Goal: Task Accomplishment & Management: Complete application form

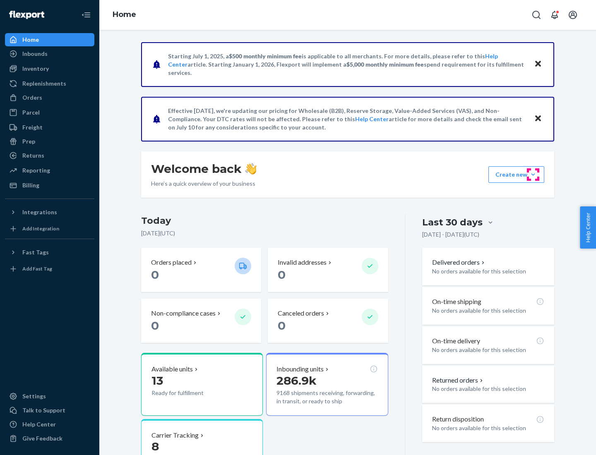
click at [533, 175] on button "Create new Create new inbound Create new order Create new product" at bounding box center [516, 174] width 56 height 17
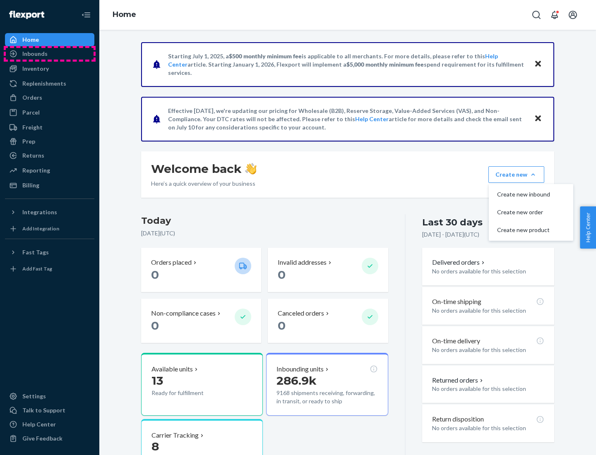
click at [50, 54] on div "Inbounds" at bounding box center [50, 54] width 88 height 12
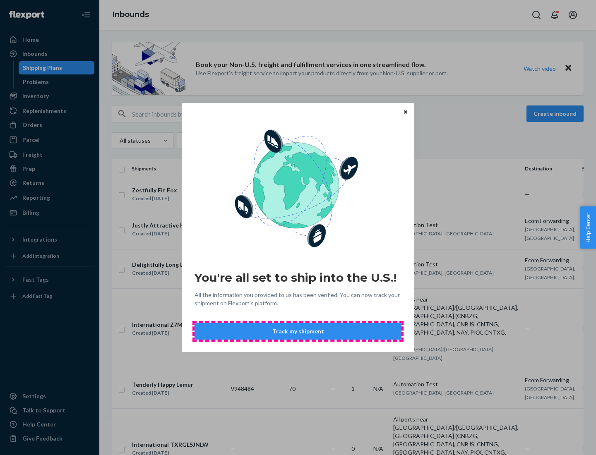
click at [298, 331] on button "Track my shipment" at bounding box center [297, 331] width 207 height 17
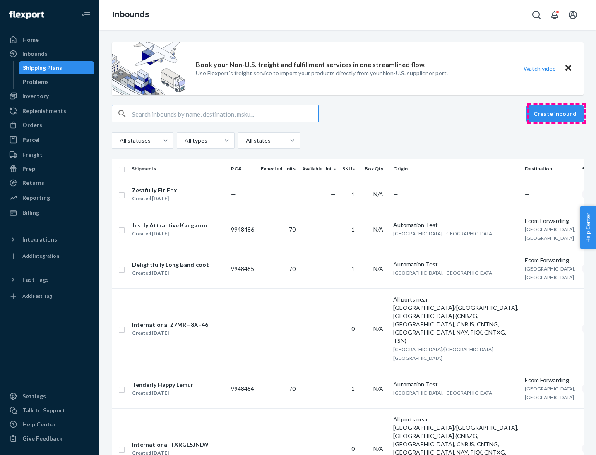
click at [556, 114] on button "Create inbound" at bounding box center [554, 113] width 57 height 17
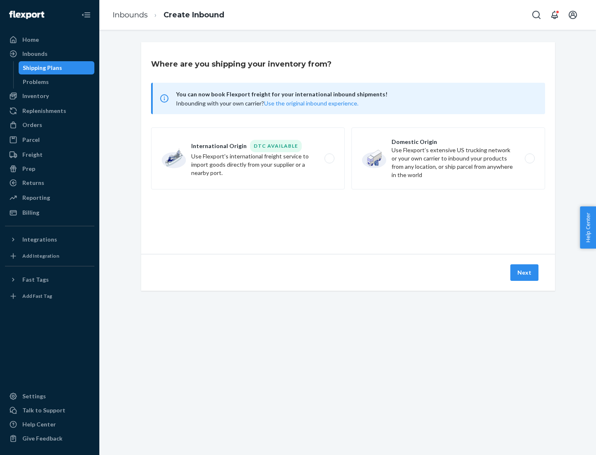
click at [248, 158] on label "International Origin DTC Available Use Flexport's international freight service…" at bounding box center [248, 158] width 194 height 62
click at [329, 158] on input "International Origin DTC Available Use Flexport's international freight service…" at bounding box center [331, 158] width 5 height 5
radio input "true"
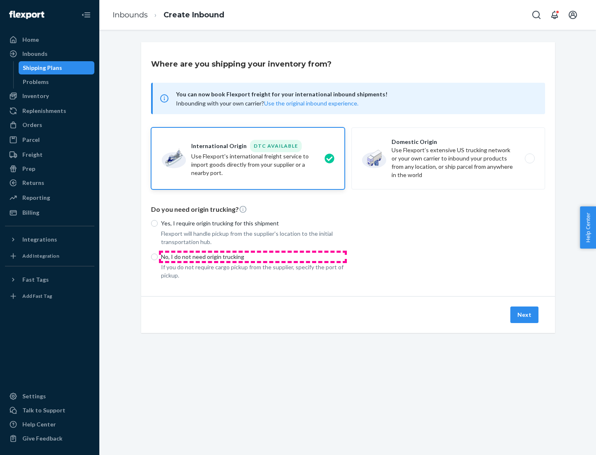
click at [253, 256] on p "No, I do not need origin trucking" at bounding box center [253, 257] width 184 height 8
click at [158, 256] on input "No, I do not need origin trucking" at bounding box center [154, 257] width 7 height 7
radio input "true"
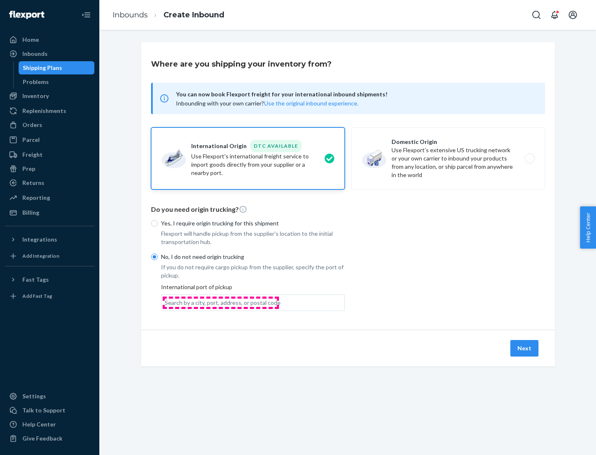
click at [220, 302] on div "Search by a city, port, address, or postal code" at bounding box center [223, 303] width 116 height 8
click at [165, 302] on input "Search by a city, port, address, or postal code" at bounding box center [165, 303] width 1 height 8
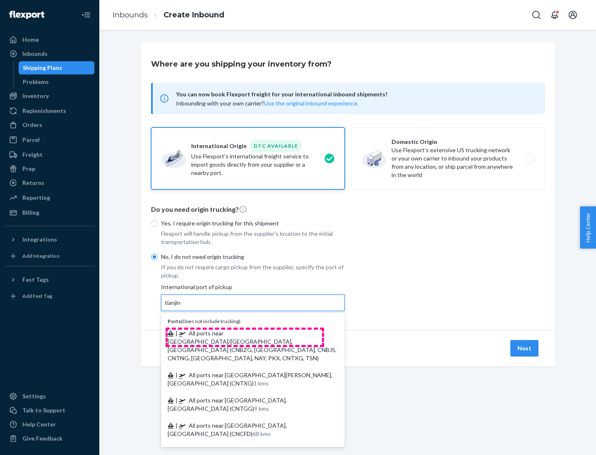
click at [244, 333] on span "| All ports near [GEOGRAPHIC_DATA]/[GEOGRAPHIC_DATA], [GEOGRAPHIC_DATA] (CNBZG,…" at bounding box center [252, 346] width 169 height 32
click at [182, 307] on input "tianjin" at bounding box center [173, 303] width 17 height 8
type input "All ports near [GEOGRAPHIC_DATA]/[GEOGRAPHIC_DATA], [GEOGRAPHIC_DATA] (CNBZG, […"
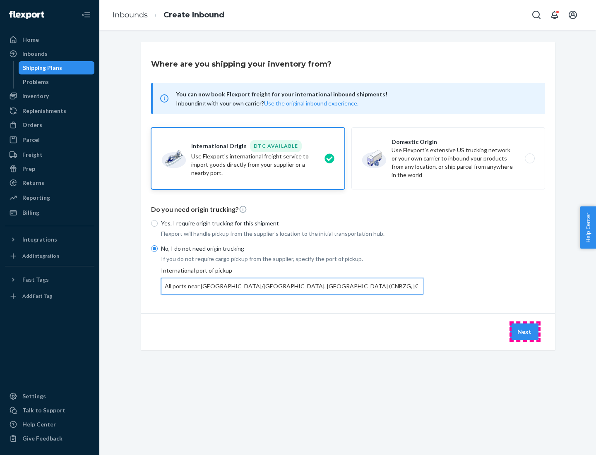
click at [525, 331] on button "Next" at bounding box center [524, 331] width 28 height 17
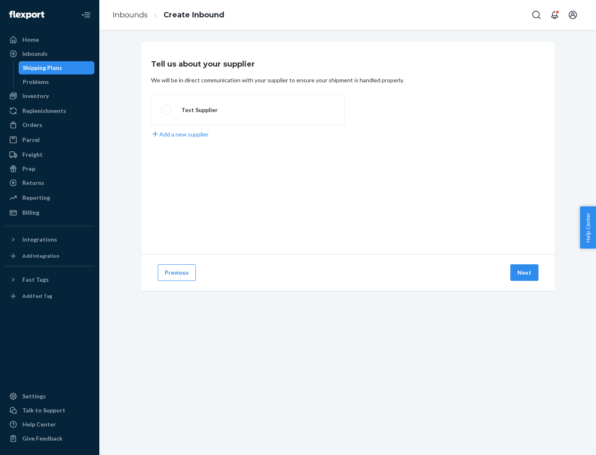
click at [248, 110] on label "Test Supplier" at bounding box center [248, 109] width 194 height 31
click at [167, 110] on input "Test Supplier" at bounding box center [163, 109] width 5 height 5
radio input "true"
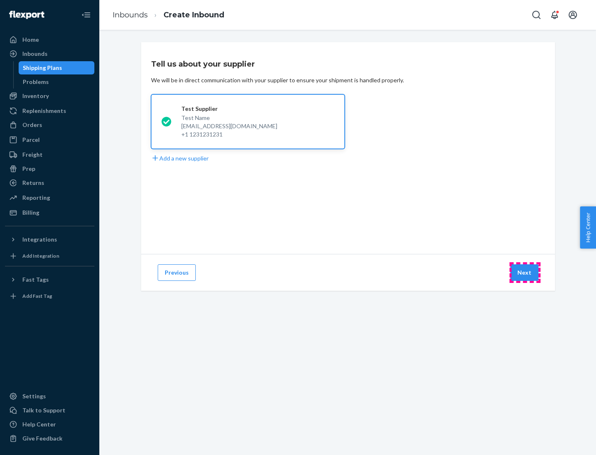
click at [525, 273] on button "Next" at bounding box center [524, 272] width 28 height 17
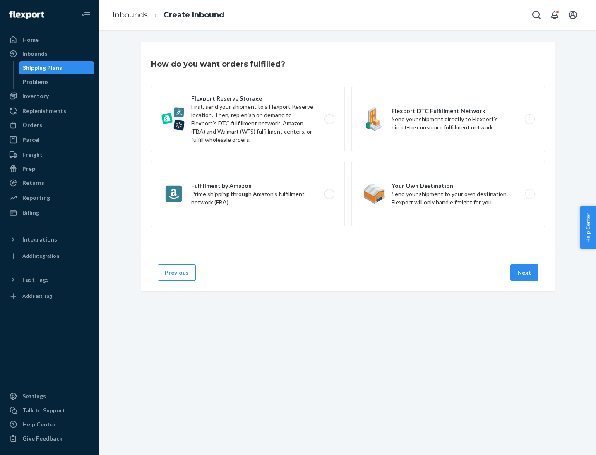
click at [248, 119] on label "Flexport Reserve Storage First, send your shipment to a Flexport Reserve locati…" at bounding box center [248, 119] width 194 height 66
click at [329, 119] on input "Flexport Reserve Storage First, send your shipment to a Flexport Reserve locati…" at bounding box center [331, 119] width 5 height 5
radio input "true"
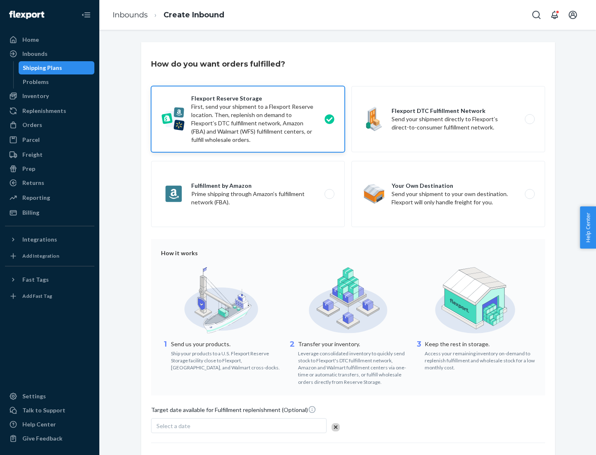
scroll to position [68, 0]
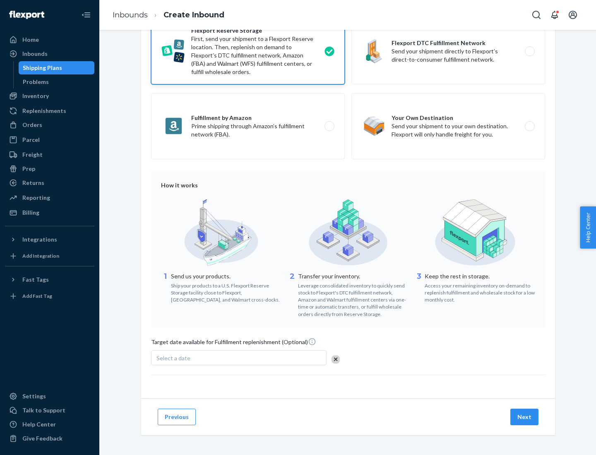
click at [525, 417] on button "Next" at bounding box center [524, 417] width 28 height 17
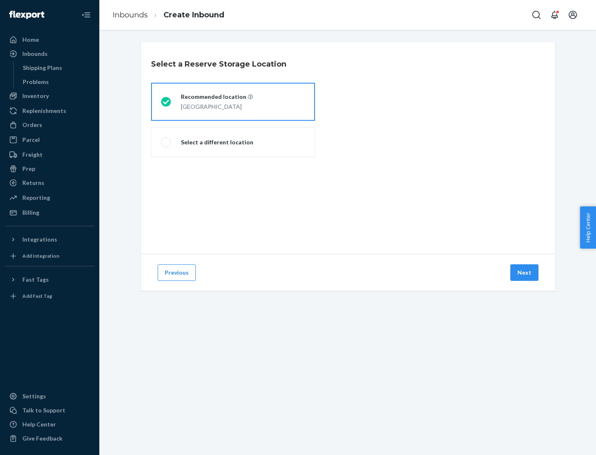
click at [233, 102] on div "[GEOGRAPHIC_DATA]" at bounding box center [217, 106] width 72 height 10
click at [166, 102] on input "Recommended location [GEOGRAPHIC_DATA]" at bounding box center [163, 101] width 5 height 5
click at [525, 273] on button "Next" at bounding box center [524, 272] width 28 height 17
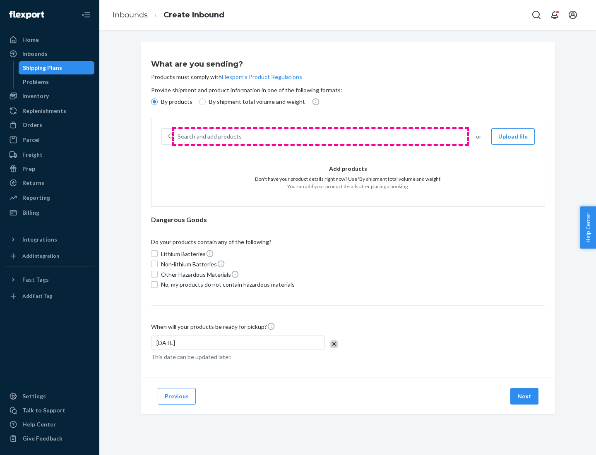
click at [320, 137] on div "Search and add products" at bounding box center [319, 136] width 291 height 15
click at [178, 137] on input "Search and add products" at bounding box center [177, 136] width 1 height 8
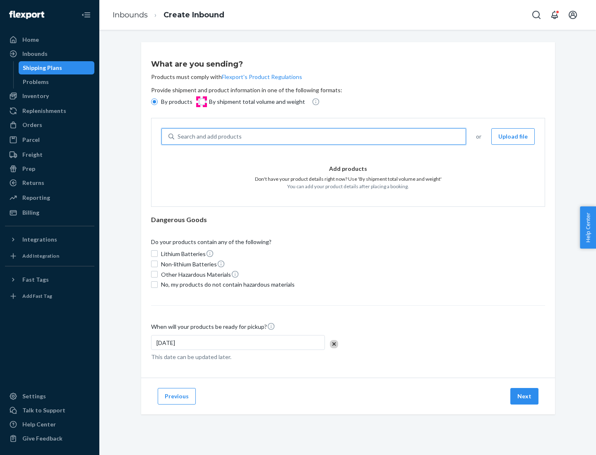
click at [201, 102] on input "By shipment total volume and weight" at bounding box center [202, 101] width 7 height 7
radio input "true"
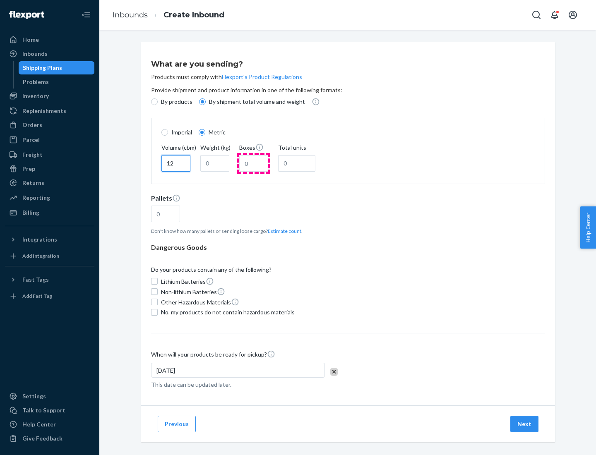
type input "12"
type input "22"
type input "222"
type input "121"
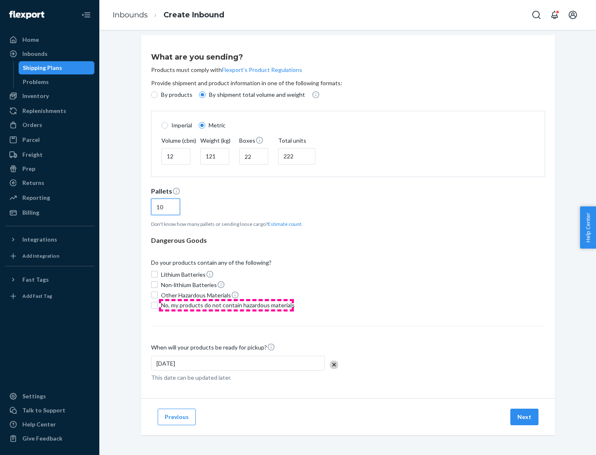
type input "10"
click at [226, 305] on span "No, my products do not contain hazardous materials" at bounding box center [228, 305] width 134 height 8
click at [158, 305] on input "No, my products do not contain hazardous materials" at bounding box center [154, 305] width 7 height 7
checkbox input "true"
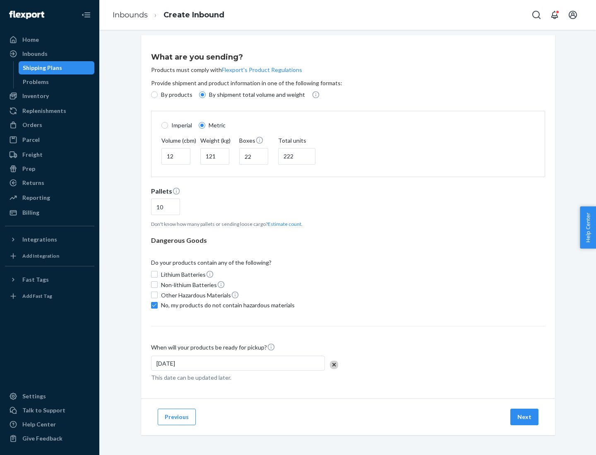
click at [525, 417] on button "Next" at bounding box center [524, 417] width 28 height 17
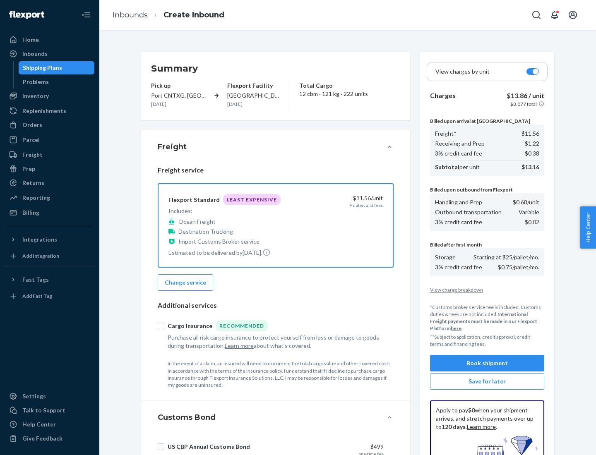
scroll to position [121, 0]
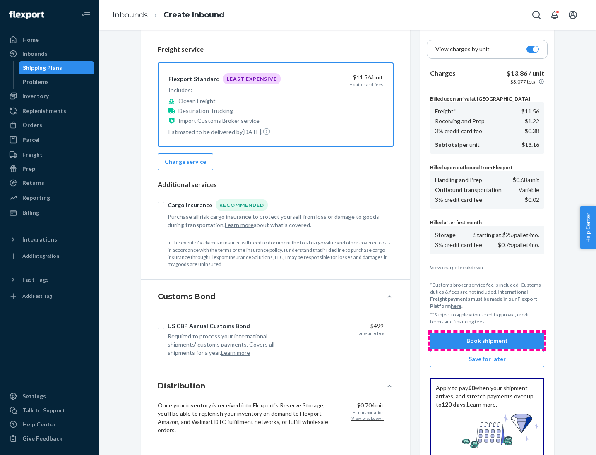
click at [487, 341] on button "Book shipment" at bounding box center [487, 341] width 114 height 17
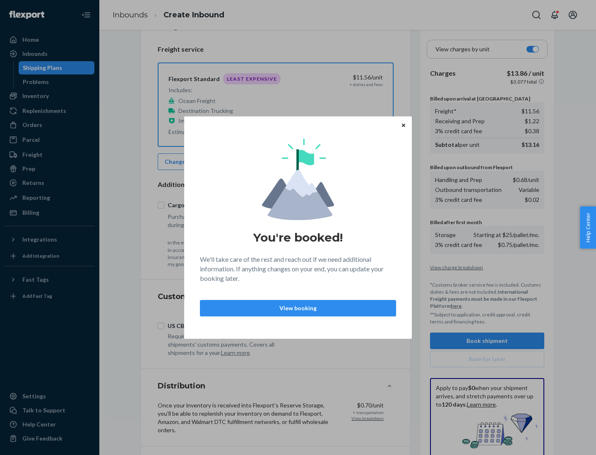
click at [298, 308] on p "View booking" at bounding box center [298, 308] width 182 height 8
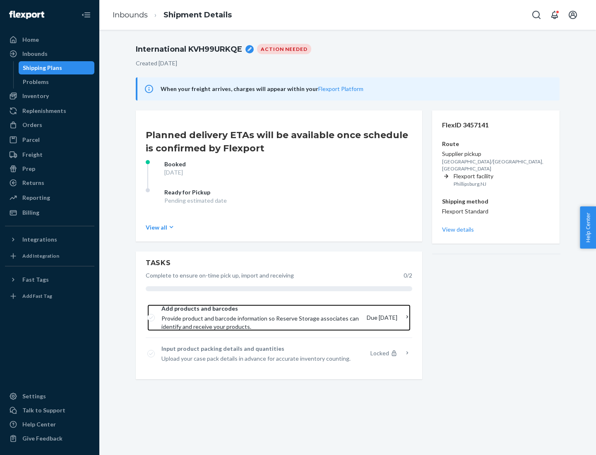
click at [261, 318] on span "Provide product and barcode information so Reserve Storage associates can ident…" at bounding box center [260, 322] width 199 height 17
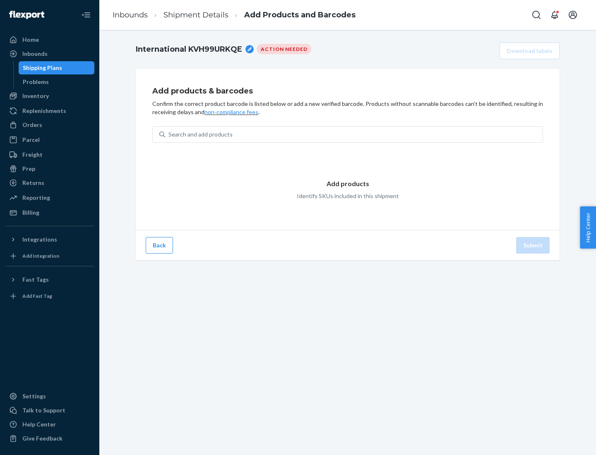
click at [354, 134] on div "Search and add products" at bounding box center [353, 134] width 377 height 15
click at [169, 134] on input "Search and add products" at bounding box center [168, 134] width 1 height 8
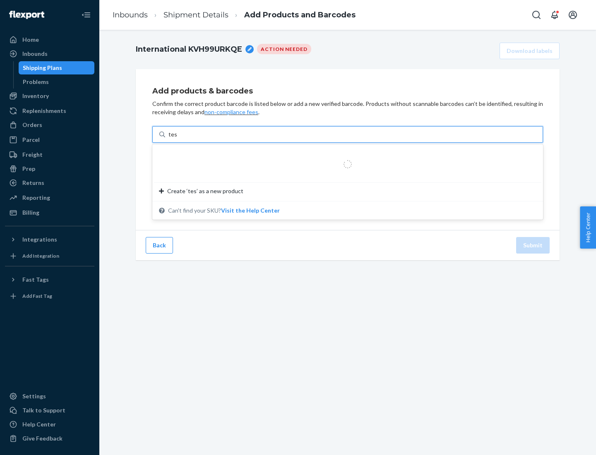
type input "test"
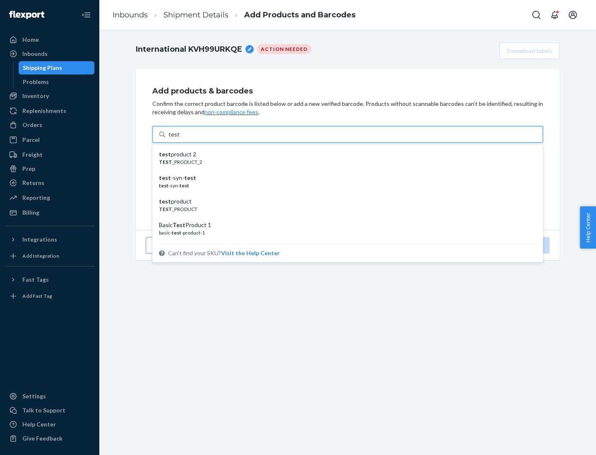
scroll to position [31, 0]
click at [344, 194] on div "Basic Test Product 1" at bounding box center [344, 194] width 371 height 8
click at [179, 139] on input "test" at bounding box center [173, 134] width 11 height 8
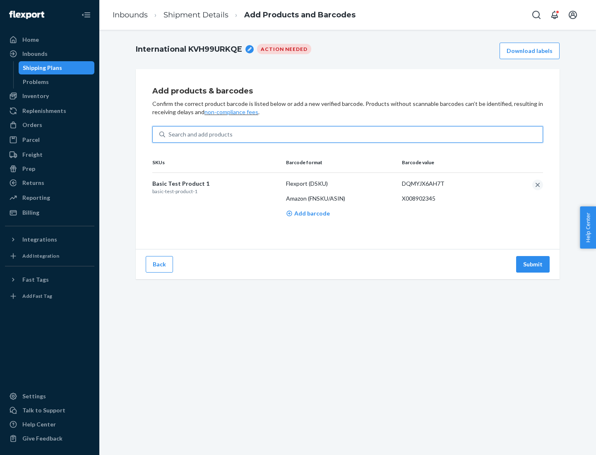
click at [533, 264] on button "Submit" at bounding box center [533, 264] width 34 height 17
